Goal: Find specific page/section: Find specific page/section

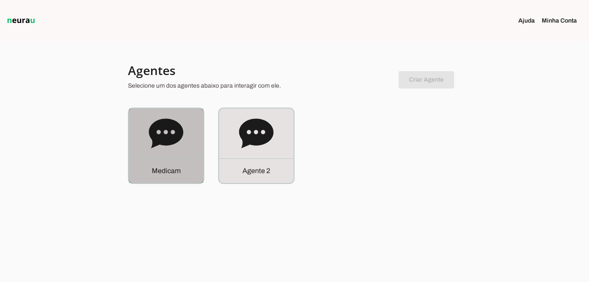
click at [185, 170] on div "M e d i c a m" at bounding box center [166, 170] width 75 height 25
